Goal: Task Accomplishment & Management: Manage account settings

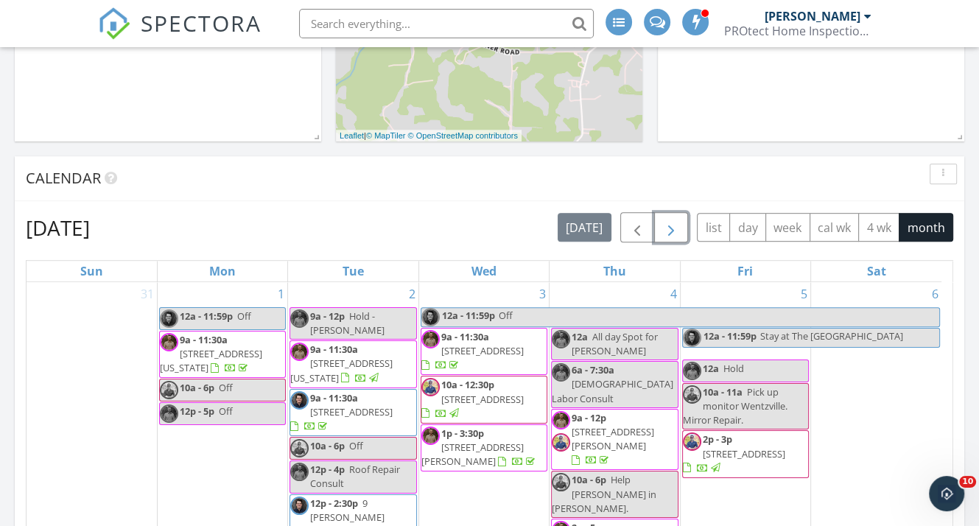
click at [662, 222] on button "button" at bounding box center [671, 227] width 35 height 30
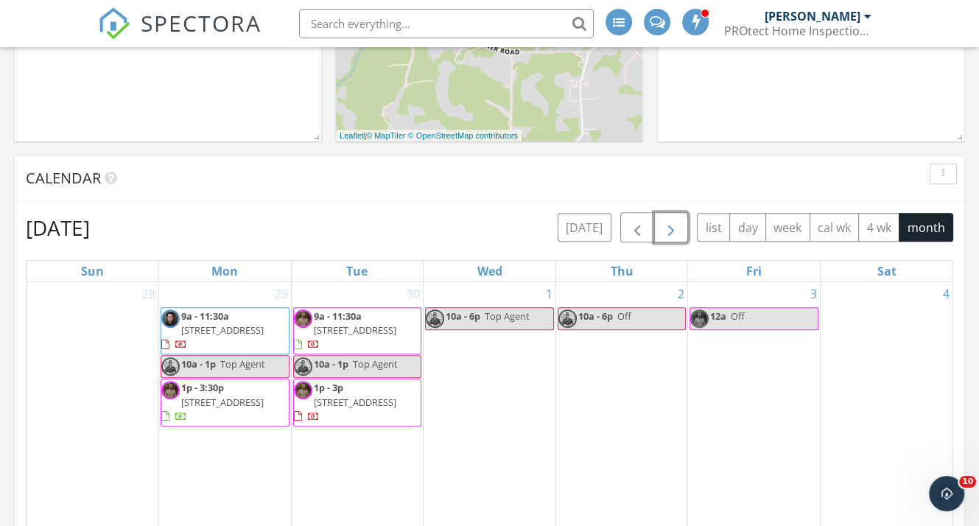
click at [491, 310] on span "Top Agent" at bounding box center [507, 316] width 45 height 13
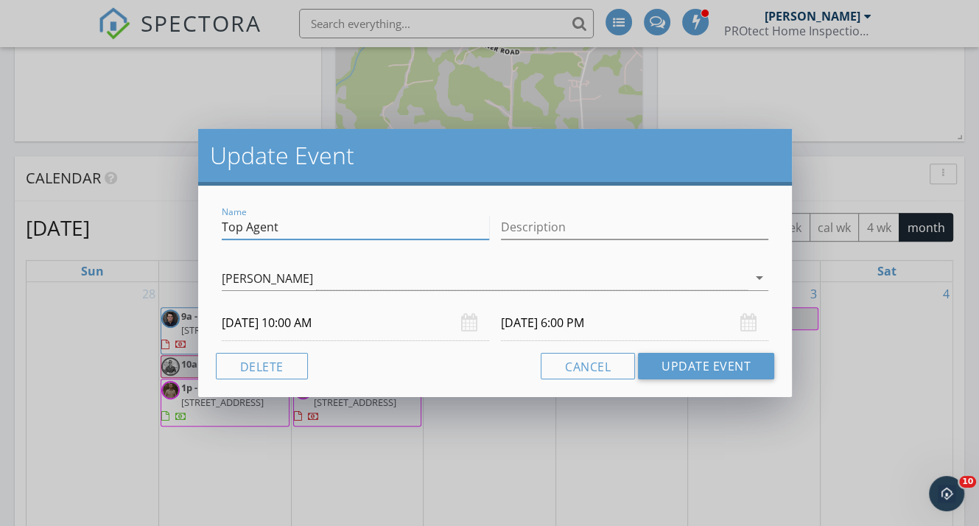
drag, startPoint x: 287, startPoint y: 230, endPoint x: 105, endPoint y: 223, distance: 182.9
click at [109, 225] on div "Update Event Name Top Agent Description [PERSON_NAME] arrow_drop_down [DATE] 10…" at bounding box center [489, 263] width 979 height 526
type input "[PERSON_NAME]"
click at [686, 369] on button "Update Event" at bounding box center [706, 366] width 136 height 27
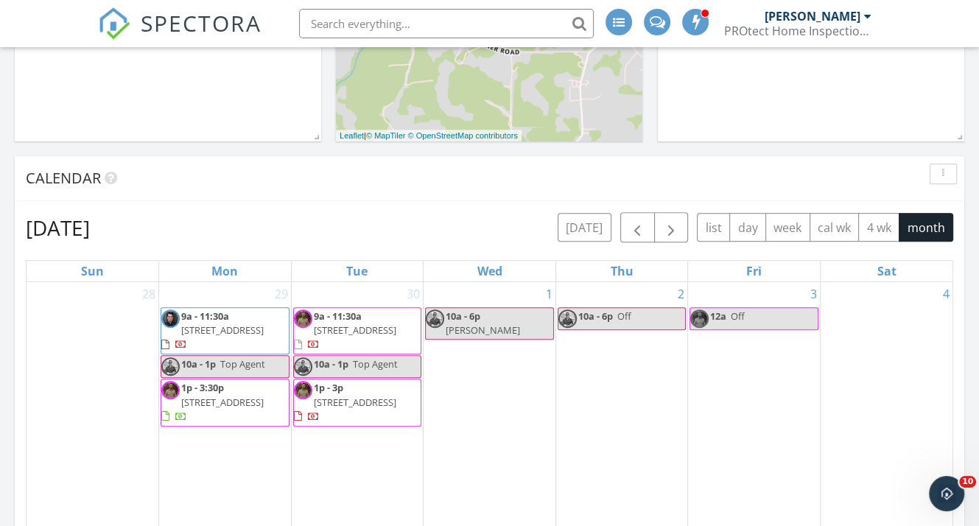
click at [864, 28] on div "PROtect Home Inspections" at bounding box center [797, 31] width 147 height 15
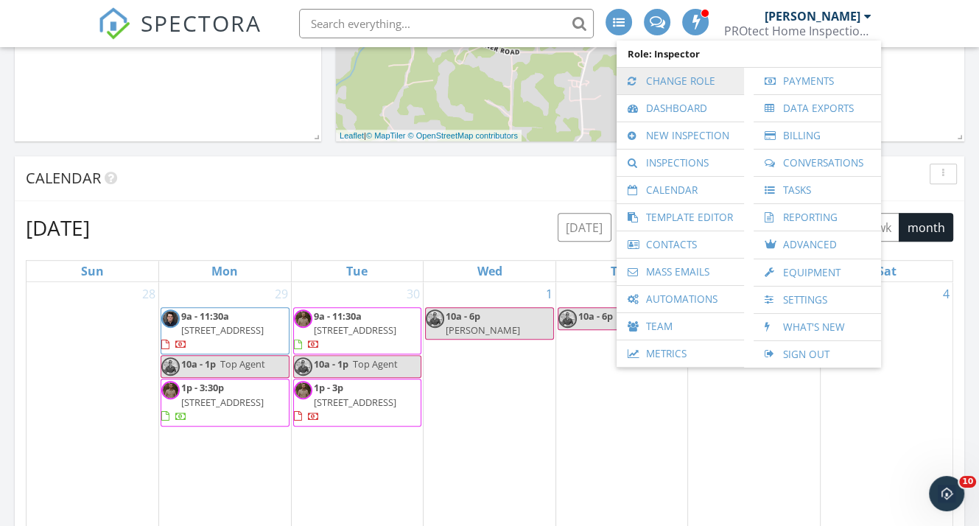
click at [682, 80] on link "Change Role" at bounding box center [680, 81] width 113 height 27
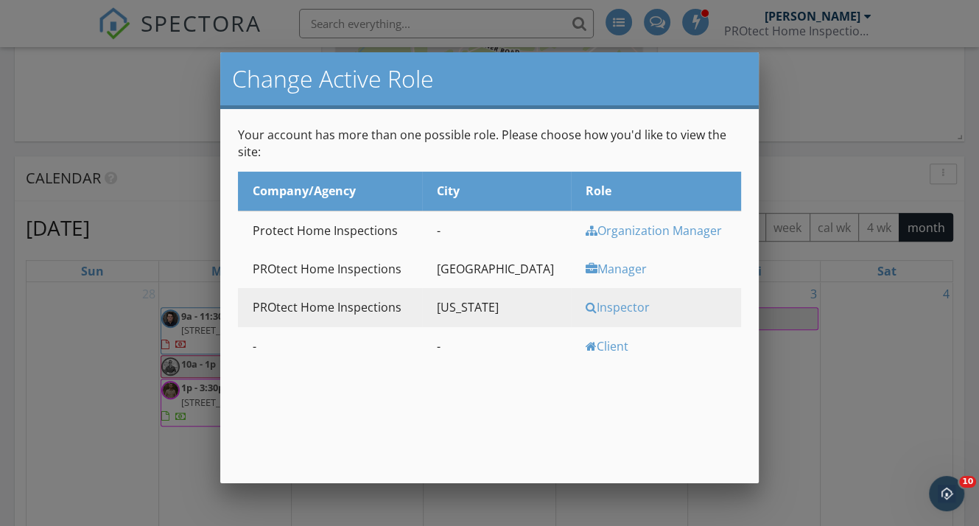
click at [586, 269] on div "Manager" at bounding box center [662, 269] width 152 height 16
